Goal: Find specific page/section

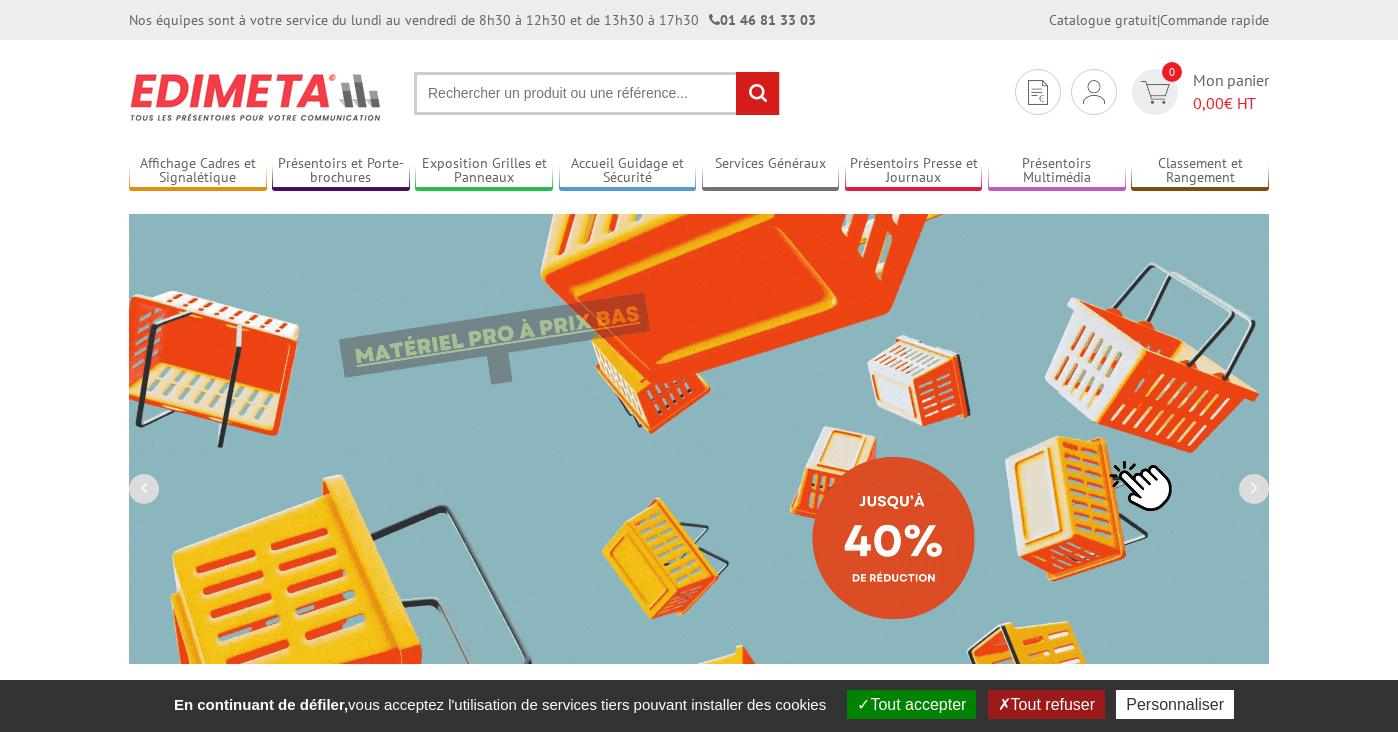
click at [529, 99] on input "text" at bounding box center [597, 93] width 366 height 43
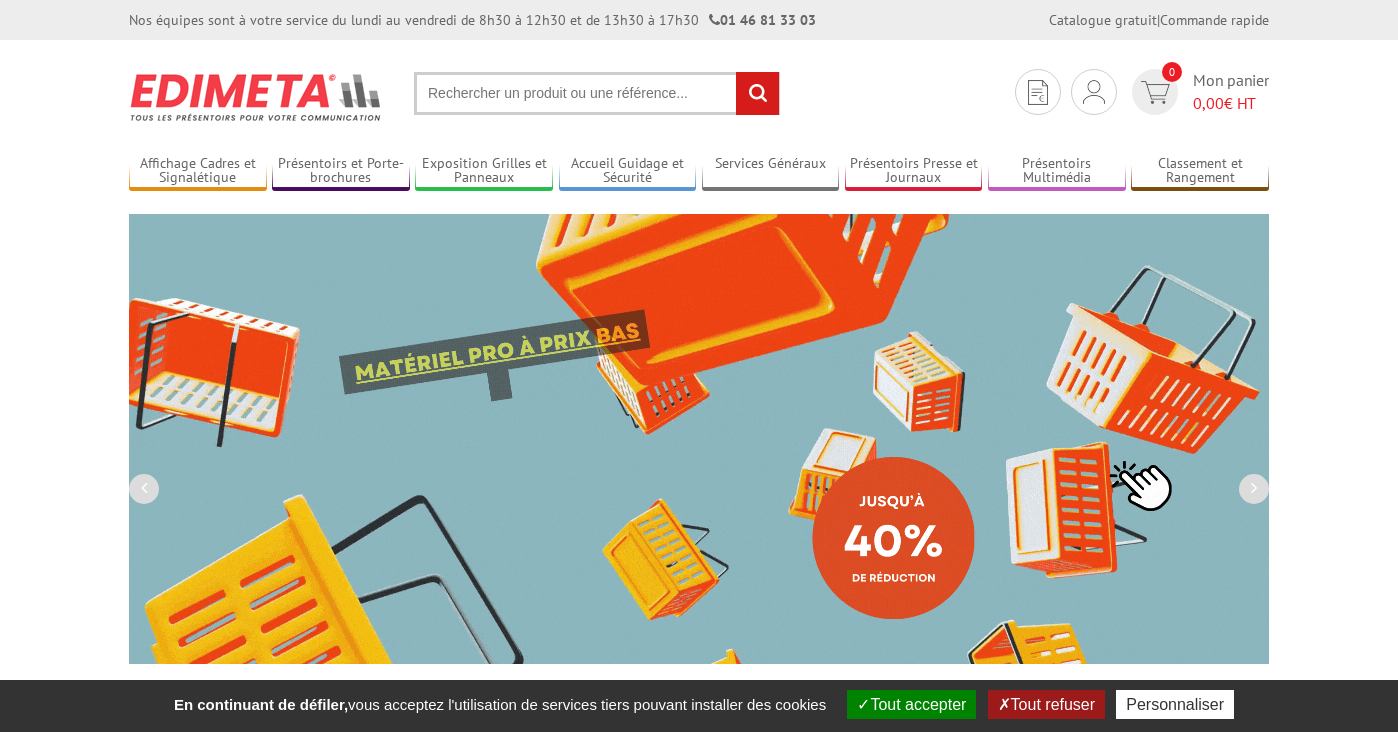
click at [502, 91] on input "text" at bounding box center [597, 93] width 366 height 43
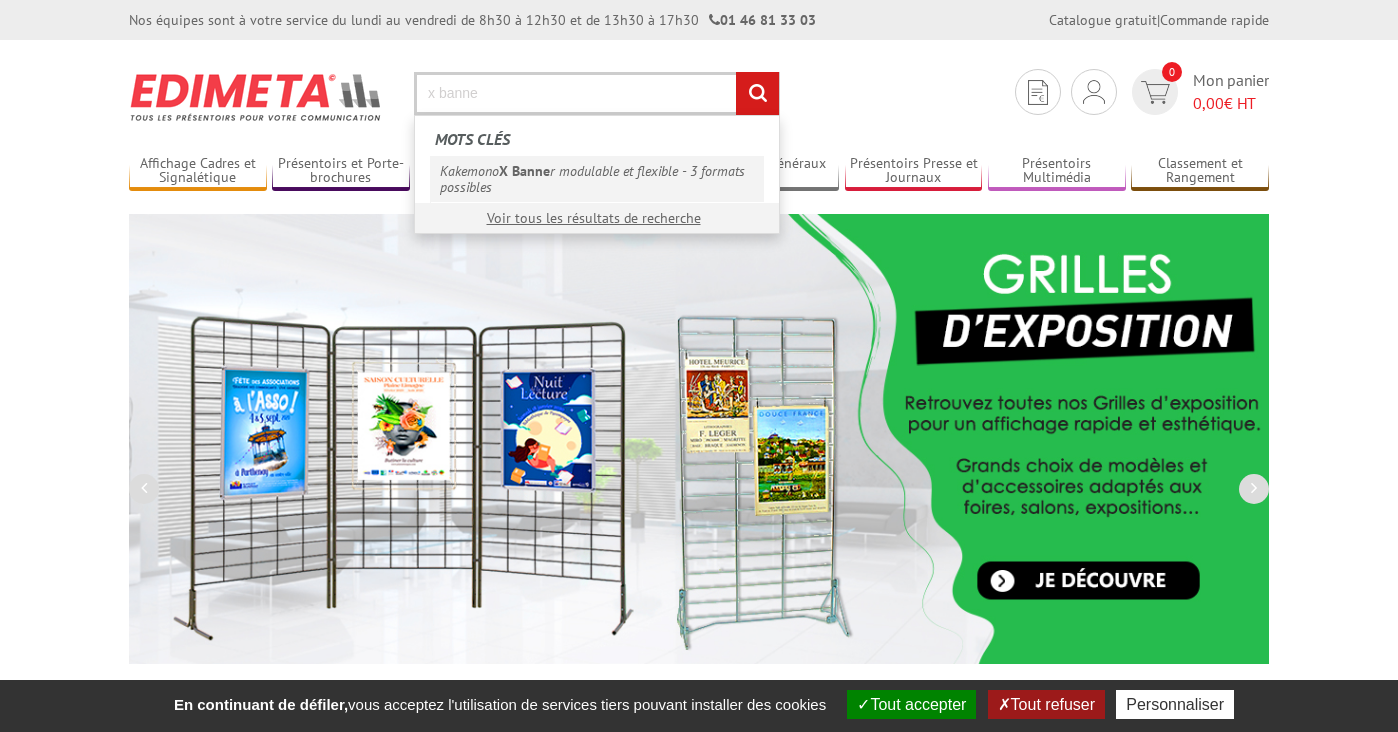
type input "x banne"
click at [509, 179] on em "X Banne" at bounding box center [524, 171] width 51 height 18
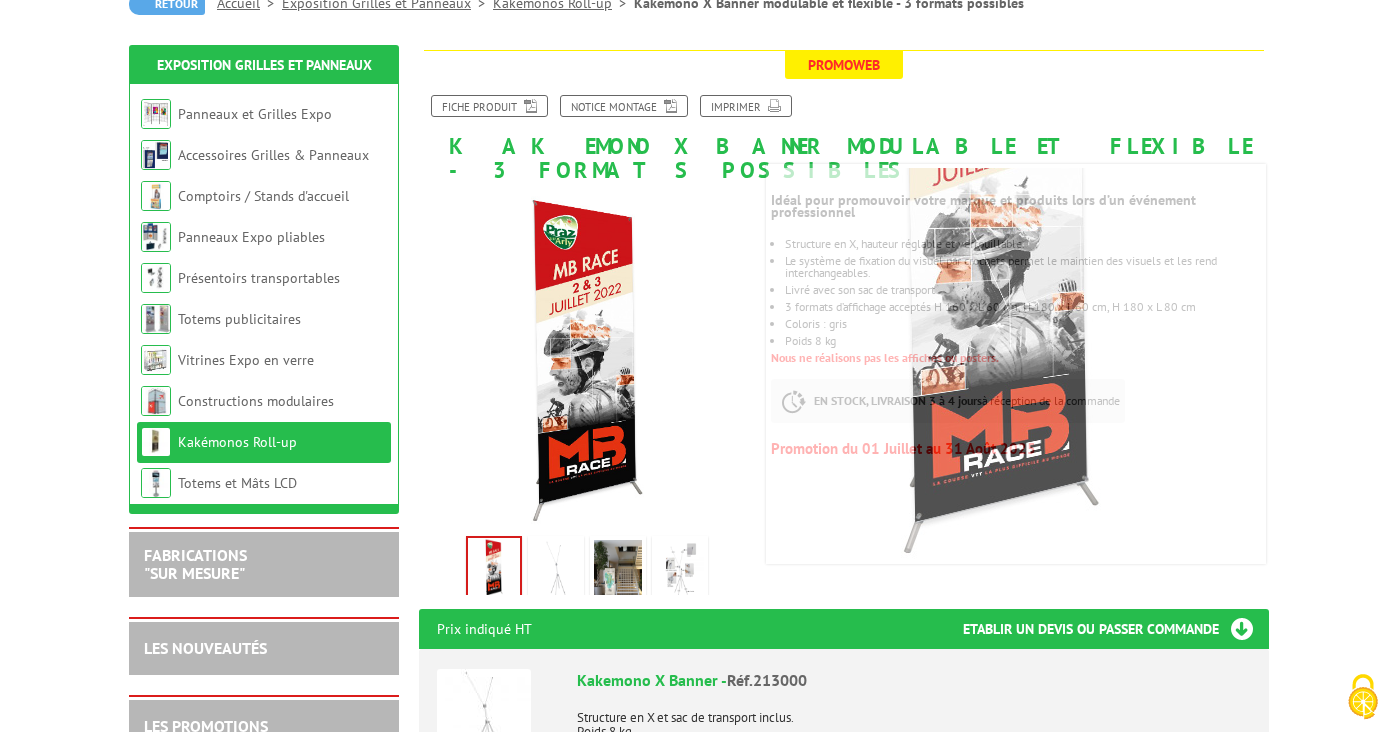
scroll to position [226, 0]
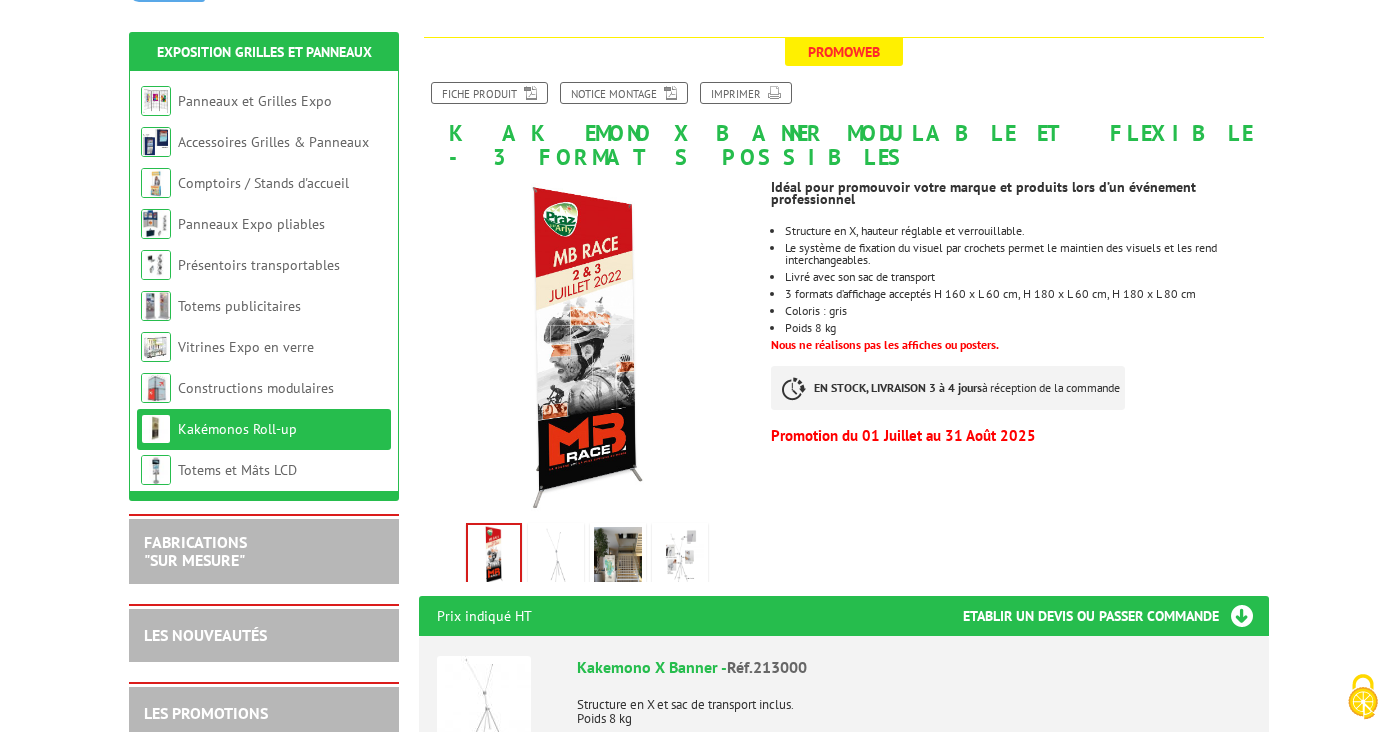
click at [686, 551] on img at bounding box center [680, 558] width 48 height 62
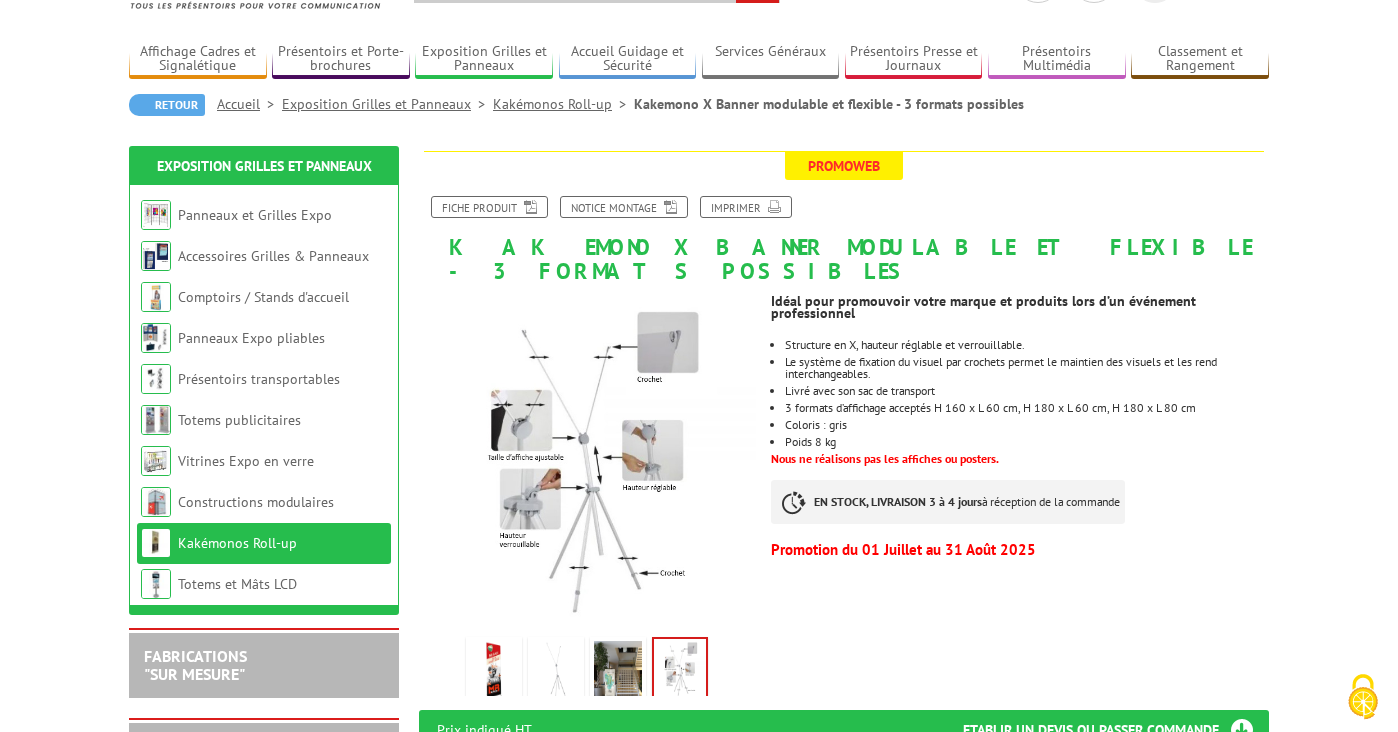
scroll to position [110, 0]
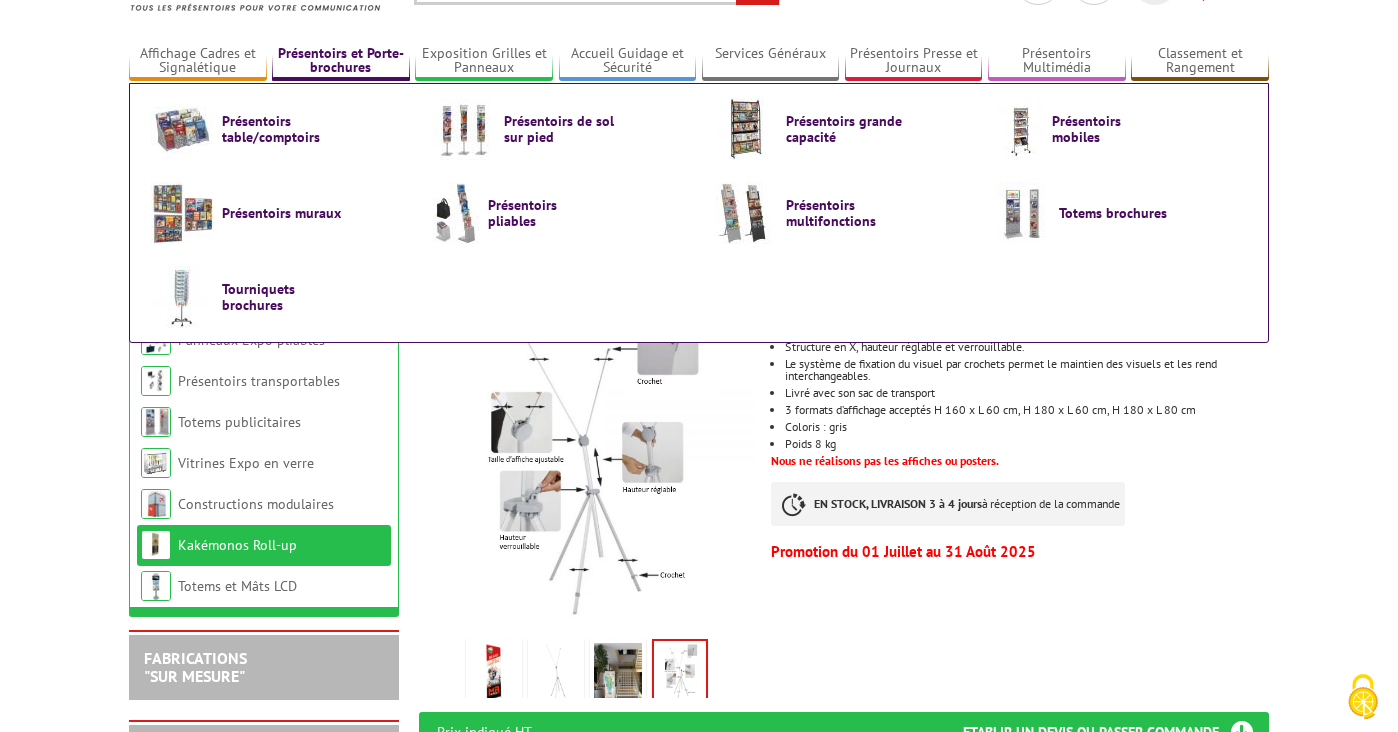
click at [366, 61] on link "Présentoirs et Porte-brochures" at bounding box center [341, 61] width 138 height 33
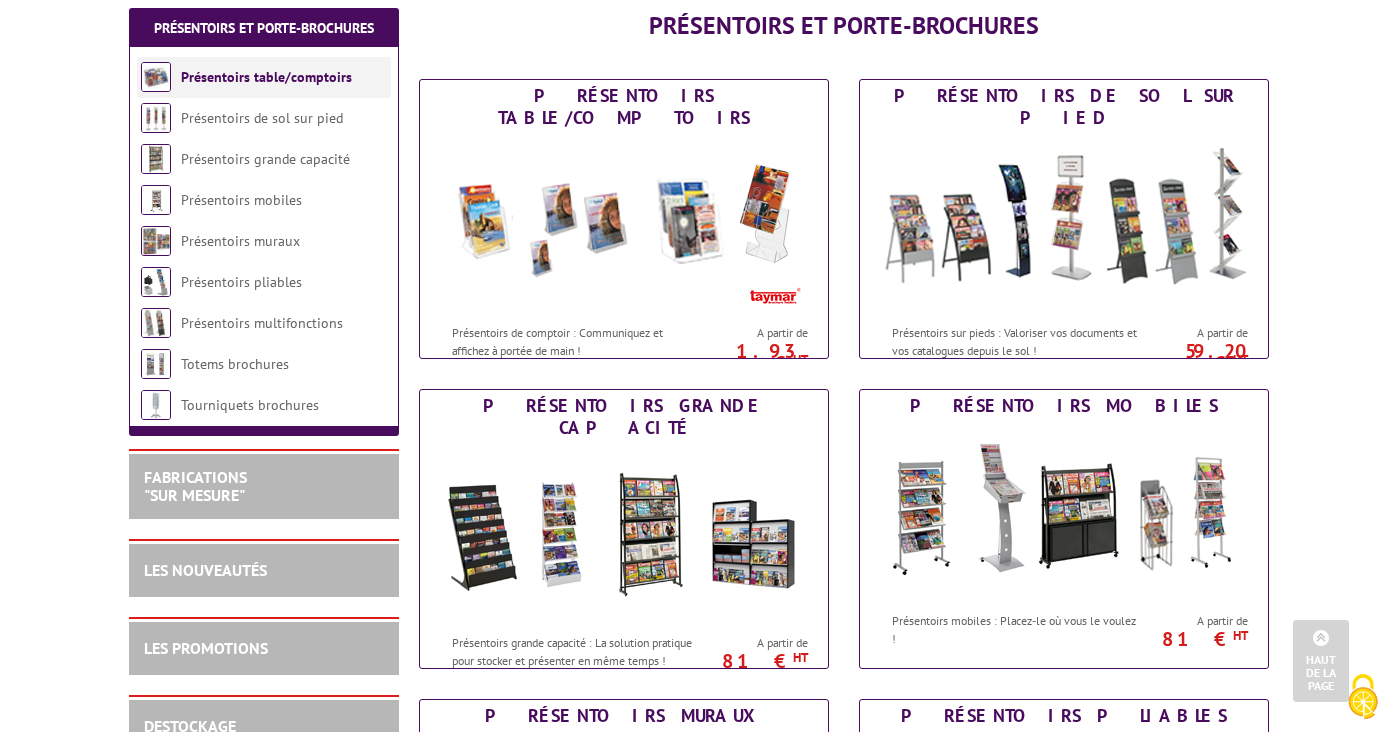
scroll to position [235, 0]
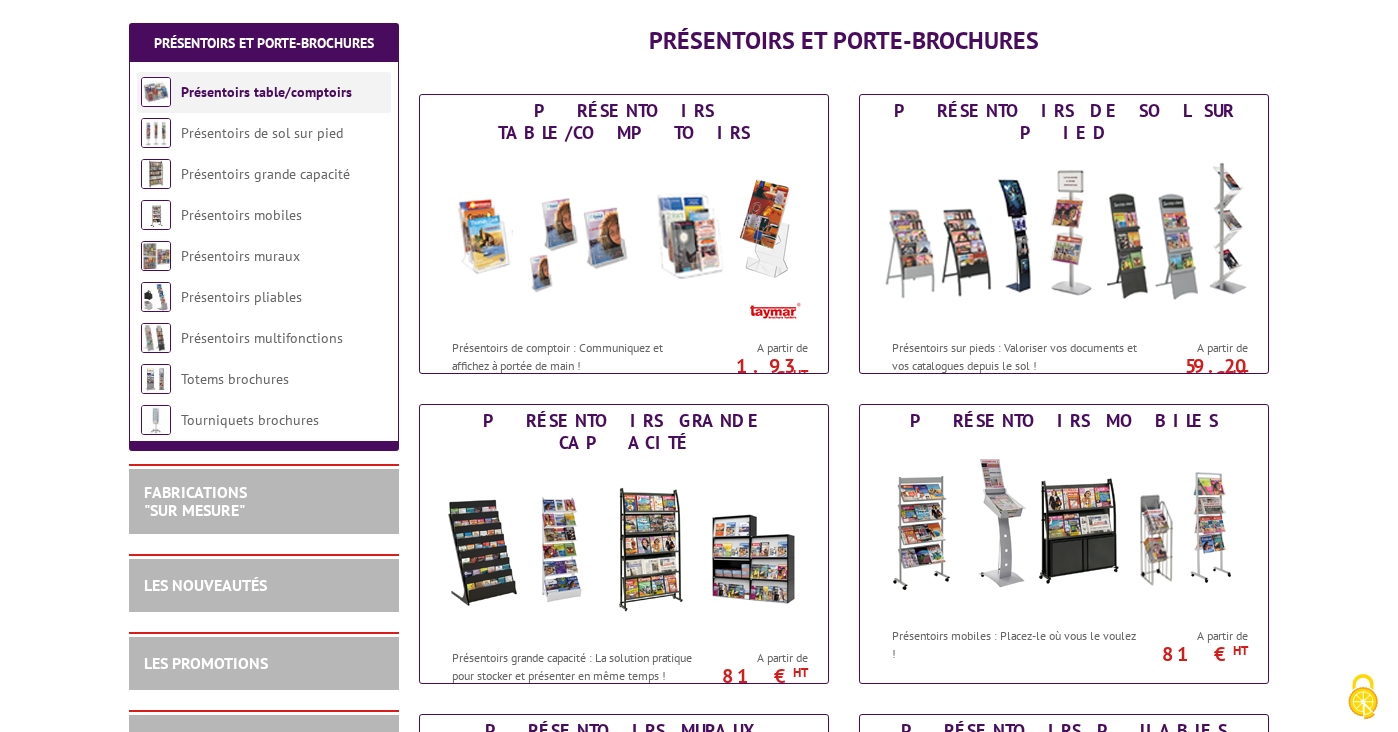
click at [290, 89] on link "Présentoirs table/comptoirs" at bounding box center [266, 92] width 171 height 18
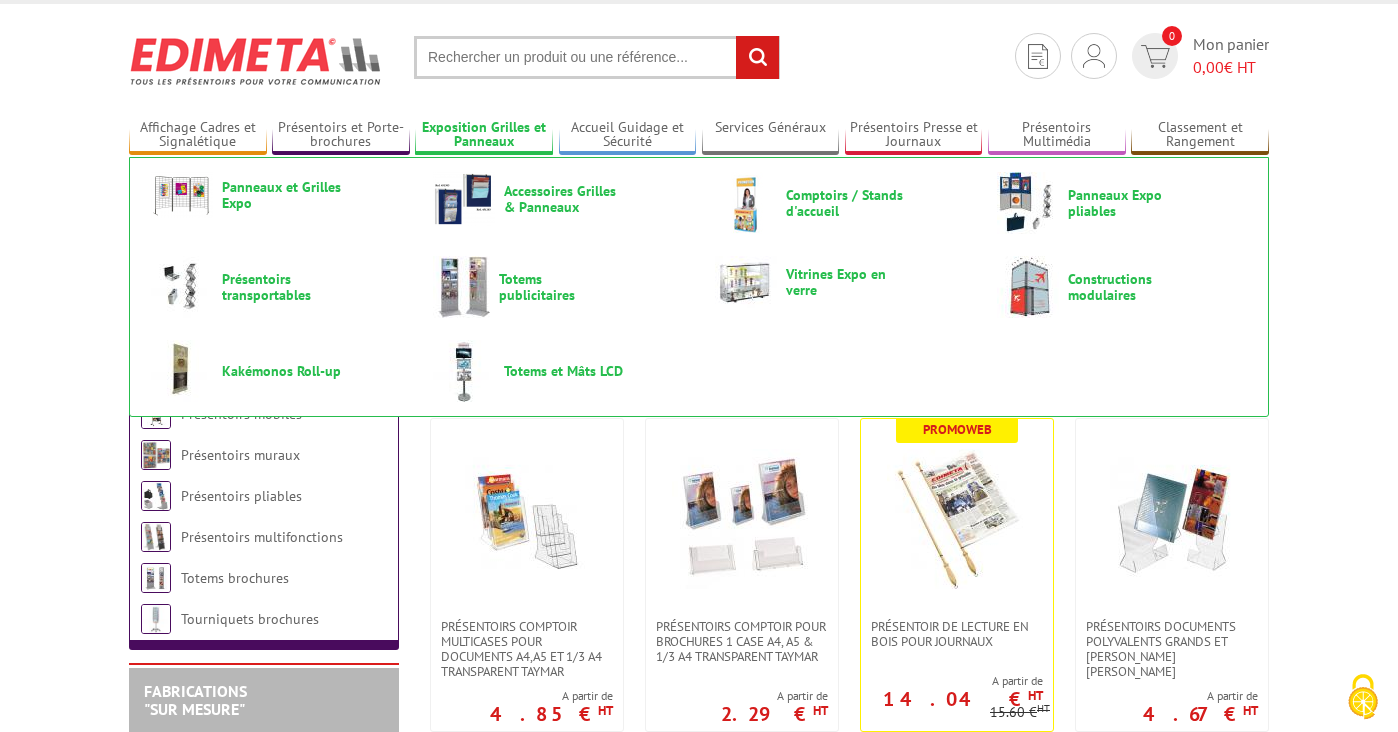
scroll to position [34, 0]
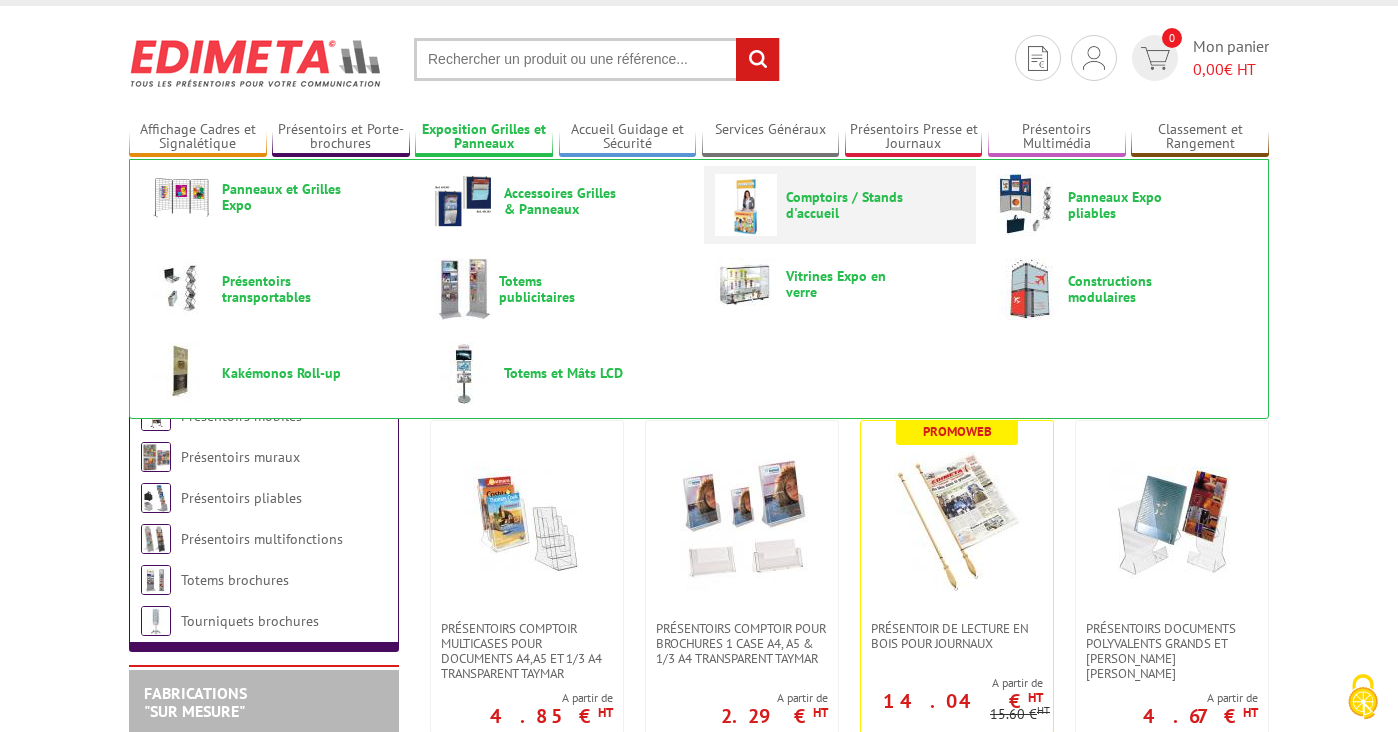
click at [828, 196] on span "Comptoirs / Stands d'accueil" at bounding box center [846, 205] width 120 height 32
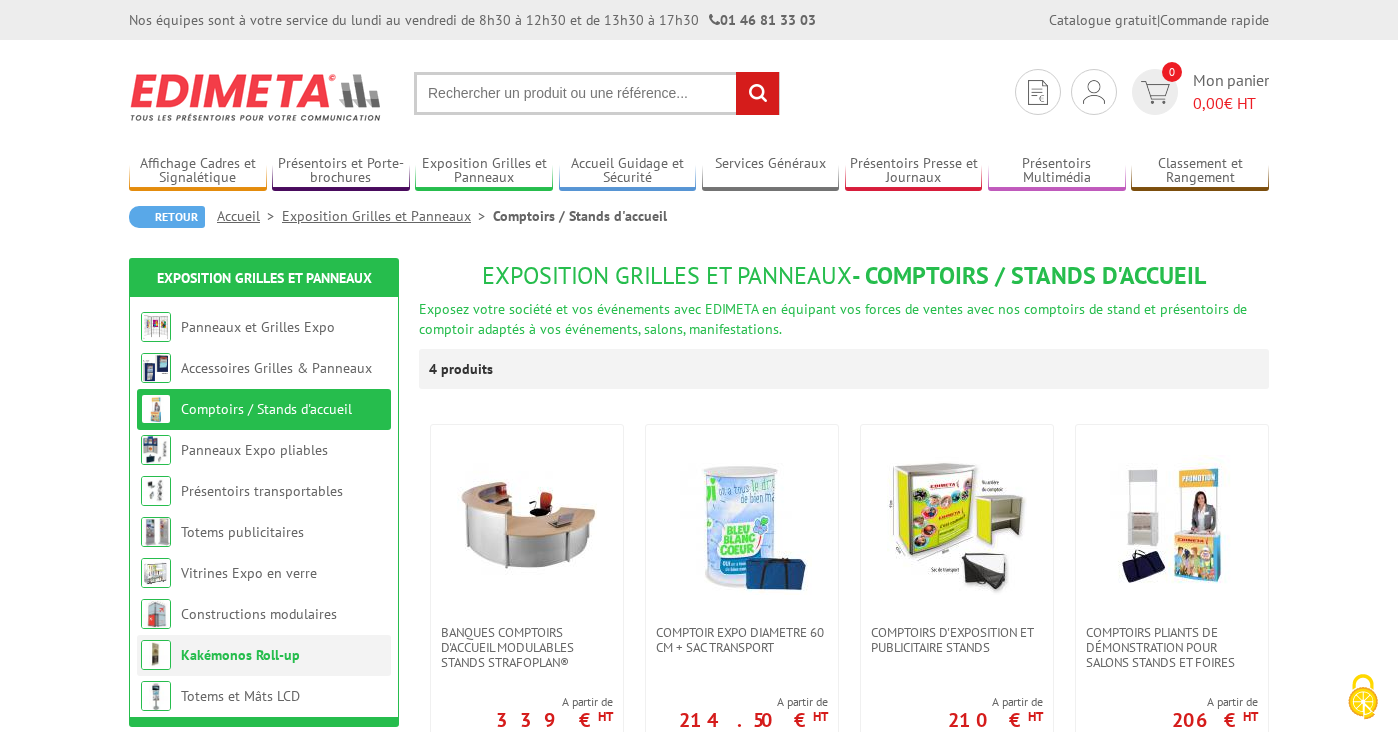
click at [249, 664] on li "Kakémonos Roll-up" at bounding box center [264, 655] width 254 height 41
click at [243, 657] on link "Kakémonos Roll-up" at bounding box center [240, 655] width 119 height 18
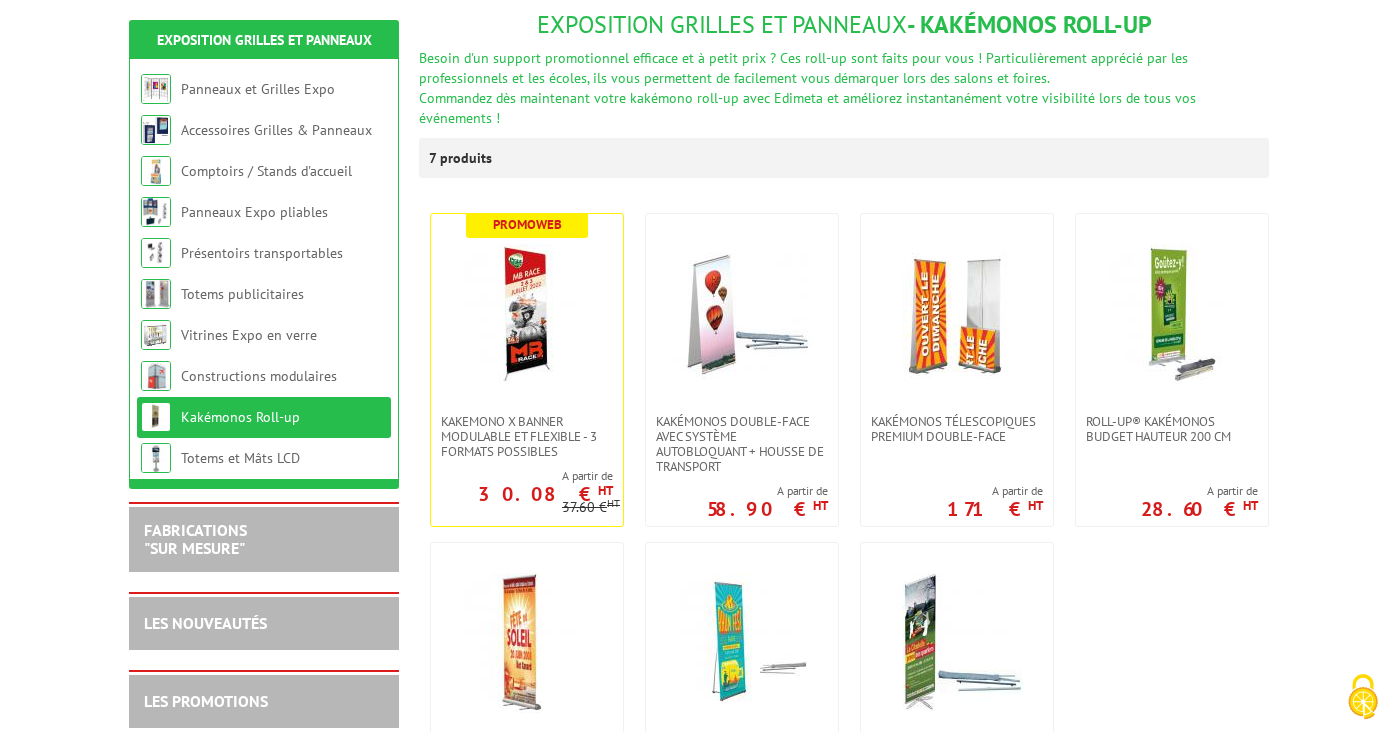
scroll to position [245, 0]
